Goal: Book appointment/travel/reservation

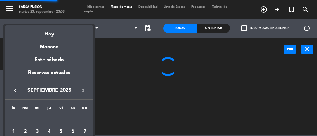
click at [56, 36] on div "Hoy" at bounding box center [49, 32] width 88 height 13
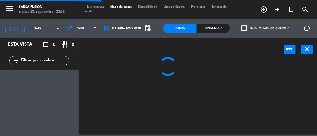
click at [41, 32] on input "[DATE]" at bounding box center [50, 29] width 41 height 10
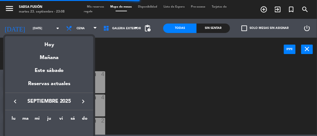
click at [56, 55] on div "Mañana" at bounding box center [49, 55] width 88 height 13
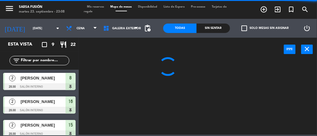
type input "[DATE]"
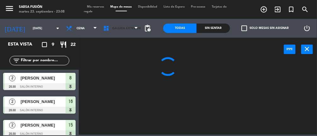
click at [123, 32] on span "Galeria Exterior" at bounding box center [120, 28] width 41 height 14
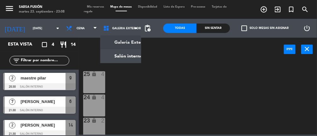
click at [126, 57] on ng-component "menu Sarsa Fusión martes 23. septiembre - 23:08 Mis reservas Mapa de mesas Disp…" at bounding box center [158, 67] width 317 height 135
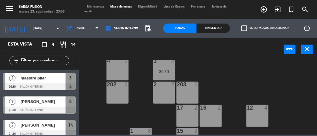
scroll to position [114, 0]
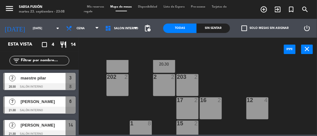
click at [290, 92] on div "6 7 21:30 7 lock 8 10 lock 2 55 2 9 2 5 4 56 lock 2 8 2 57 2 4 2 3 2 20:30 202 …" at bounding box center [199, 97] width 235 height 75
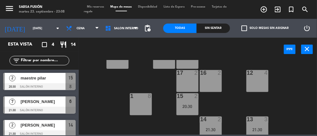
scroll to position [144, 0]
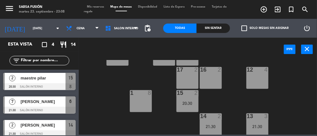
click at [213, 123] on div "14 2 21:30" at bounding box center [211, 125] width 22 height 22
click at [187, 102] on div "20:30" at bounding box center [188, 103] width 22 height 4
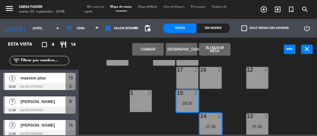
click at [146, 51] on button "Cambiar" at bounding box center [148, 49] width 32 height 13
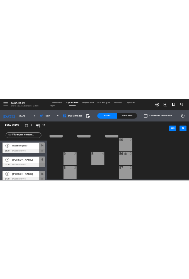
scroll to position [0, 0]
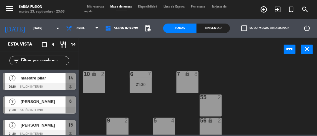
click at [30, 28] on input "[DATE]" at bounding box center [50, 29] width 41 height 10
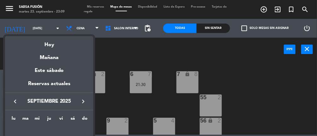
click at [310, 118] on div at bounding box center [158, 68] width 317 height 136
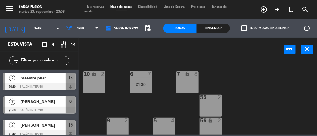
click at [30, 25] on input "[DATE]" at bounding box center [50, 29] width 41 height 10
